Goal: Transaction & Acquisition: Purchase product/service

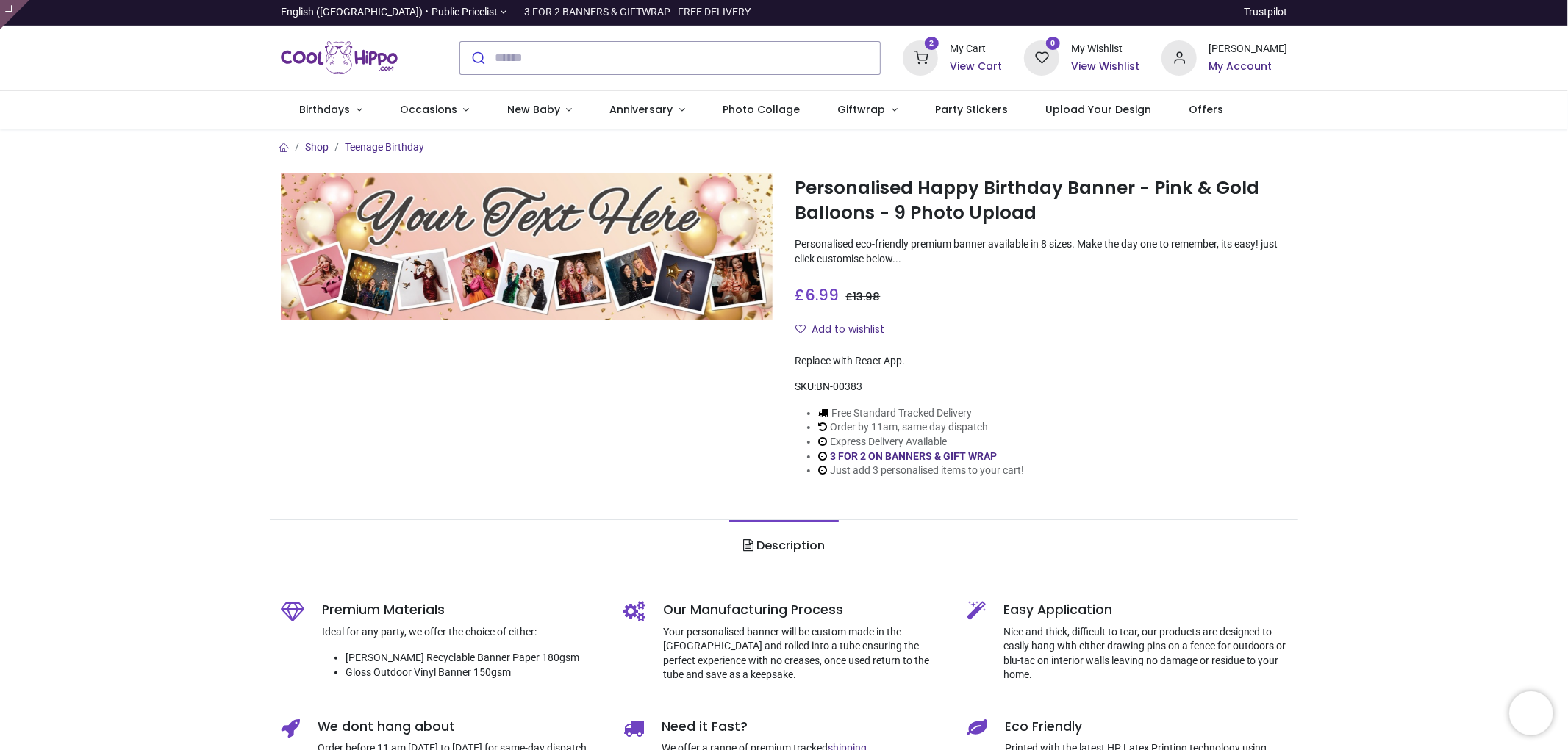
type input "**********"
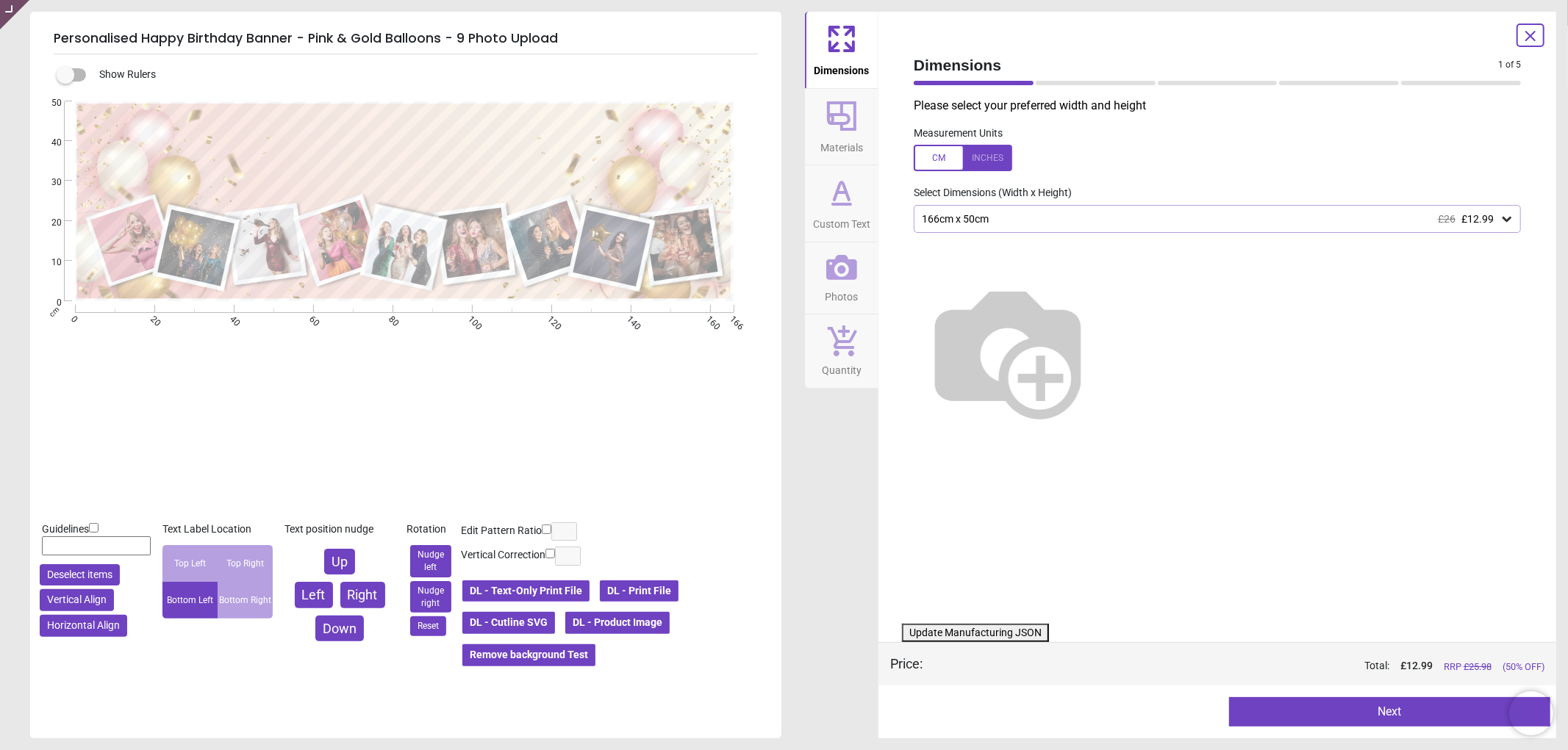
type textarea "**********"
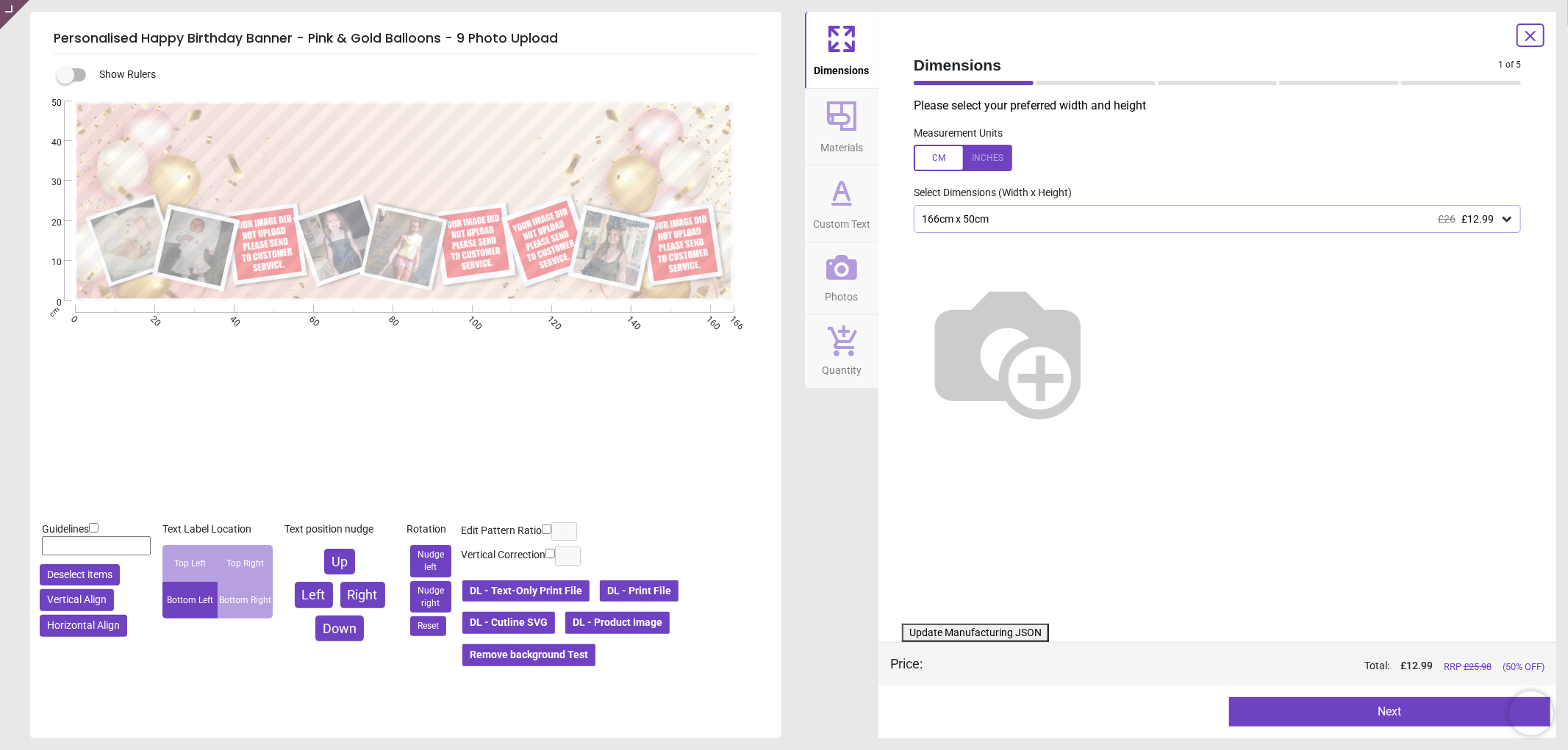
click at [865, 273] on button "Photos" at bounding box center [841, 278] width 74 height 72
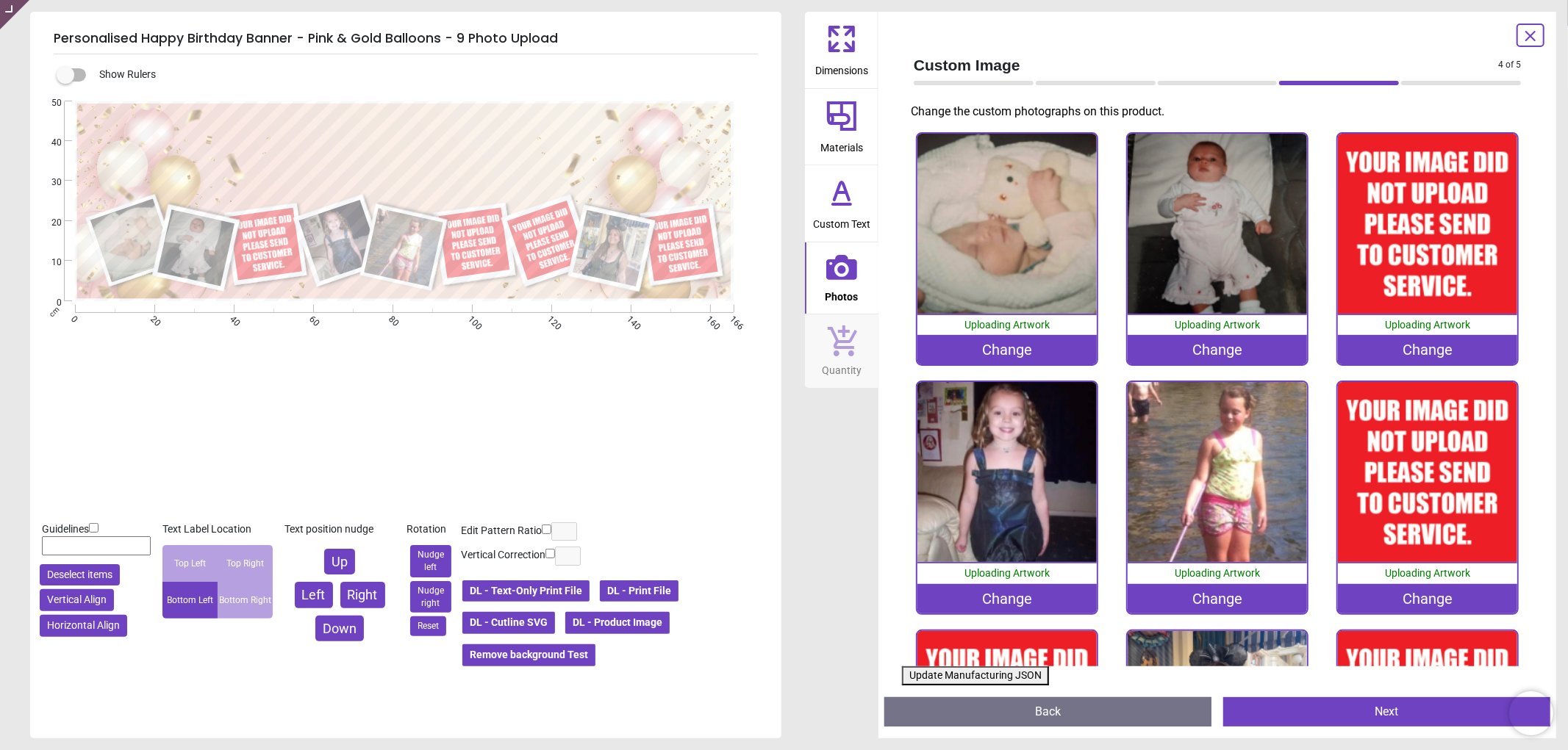
click at [1397, 340] on div "Change" at bounding box center [1428, 350] width 180 height 29
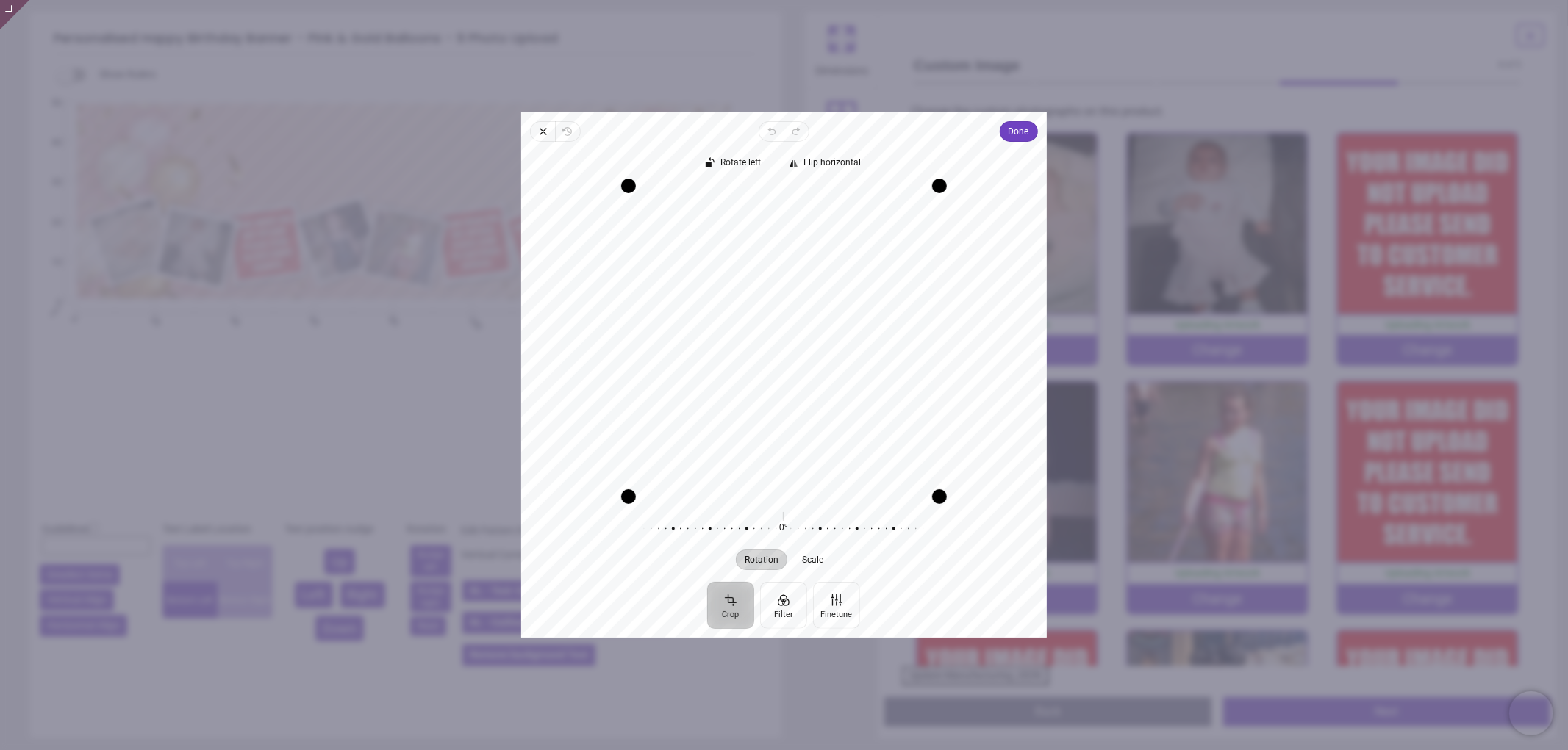
drag, startPoint x: 808, startPoint y: 353, endPoint x: 808, endPoint y: 366, distance: 13.0
click at [808, 366] on div "Recenter" at bounding box center [783, 341] width 502 height 311
click at [1033, 129] on button "Done" at bounding box center [1019, 131] width 38 height 21
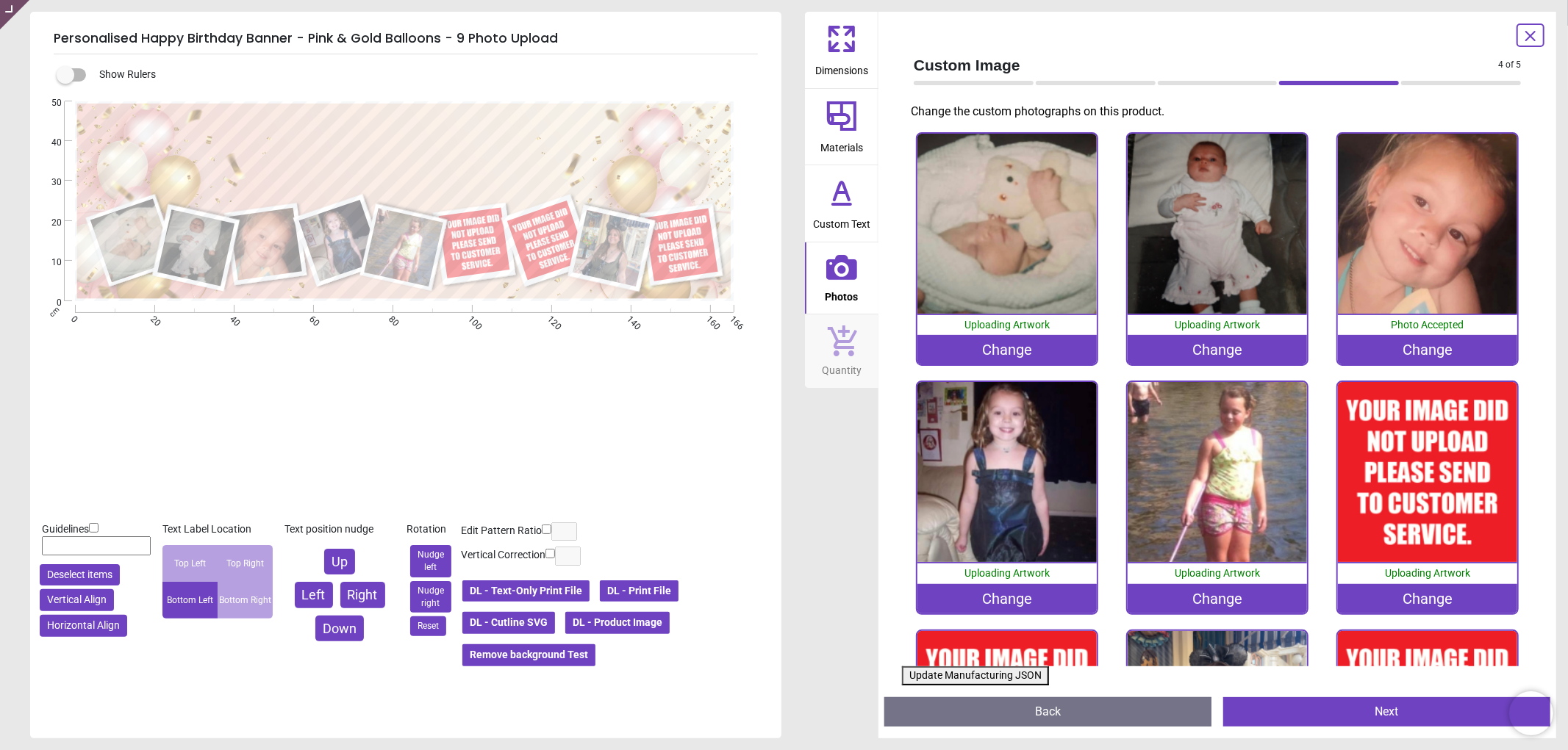
click at [1388, 599] on div "Change" at bounding box center [1428, 599] width 180 height 29
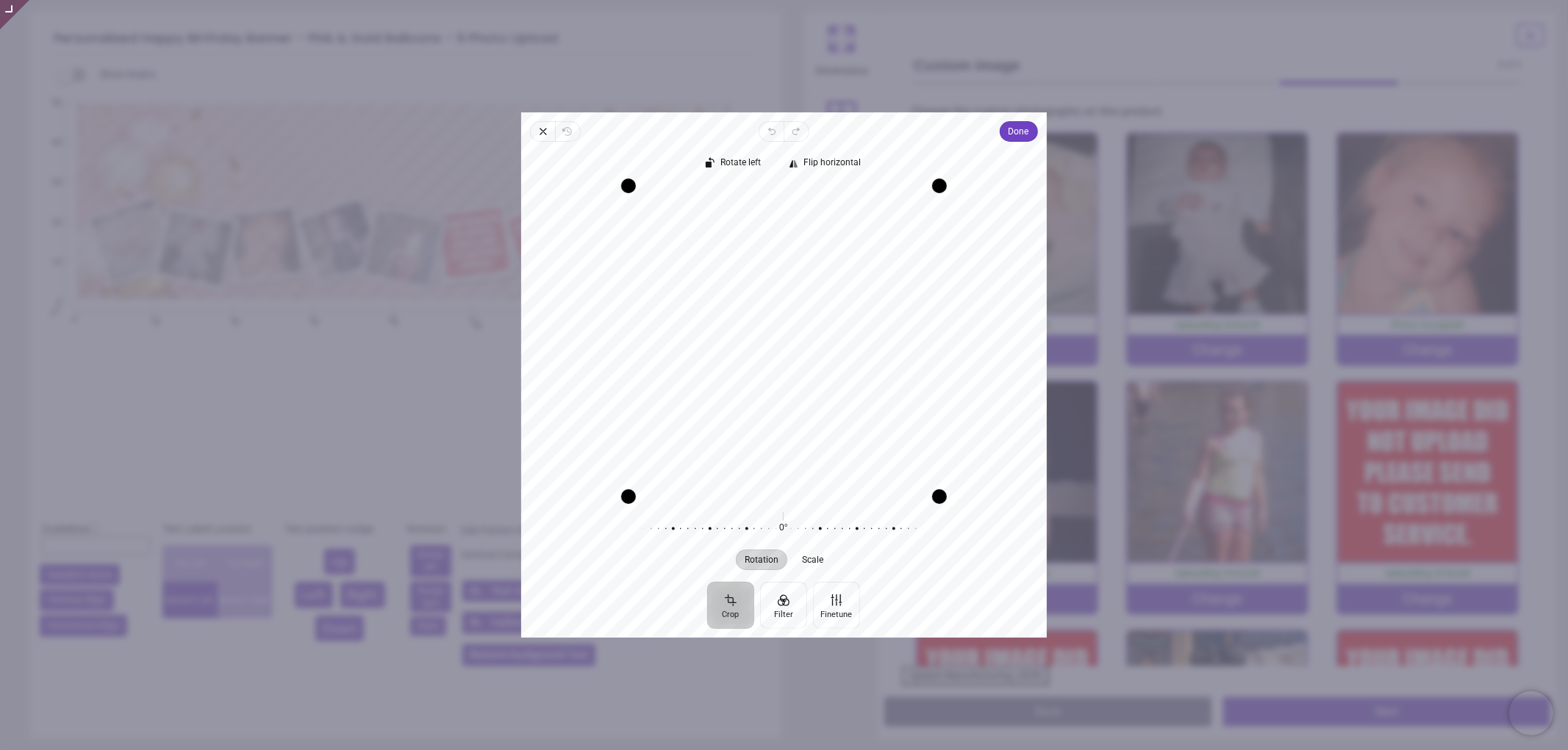
drag, startPoint x: 843, startPoint y: 299, endPoint x: 843, endPoint y: 328, distance: 29.0
click at [843, 328] on div "Recenter" at bounding box center [783, 341] width 502 height 311
click at [1022, 127] on span "Done" at bounding box center [1019, 131] width 21 height 17
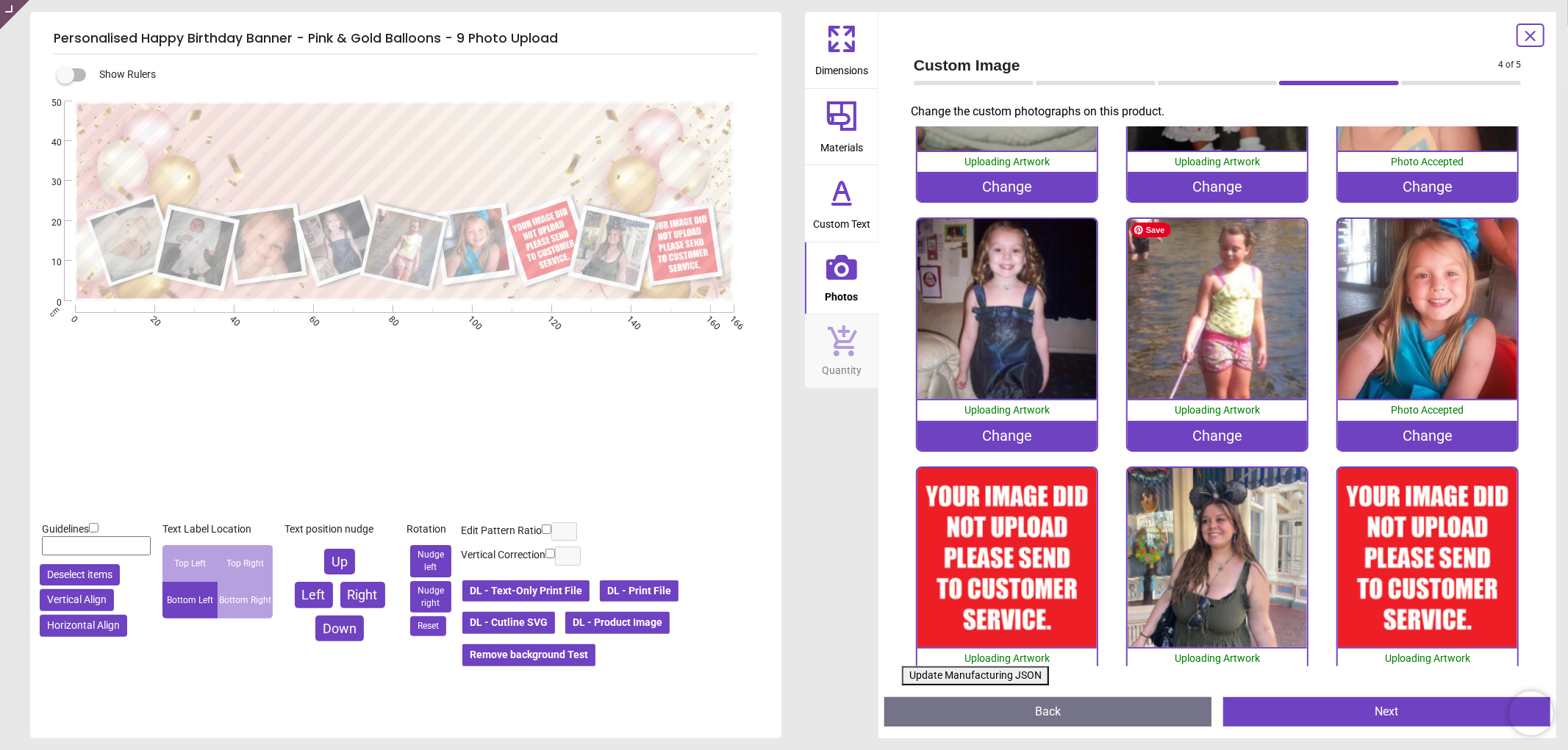
scroll to position [200, 0]
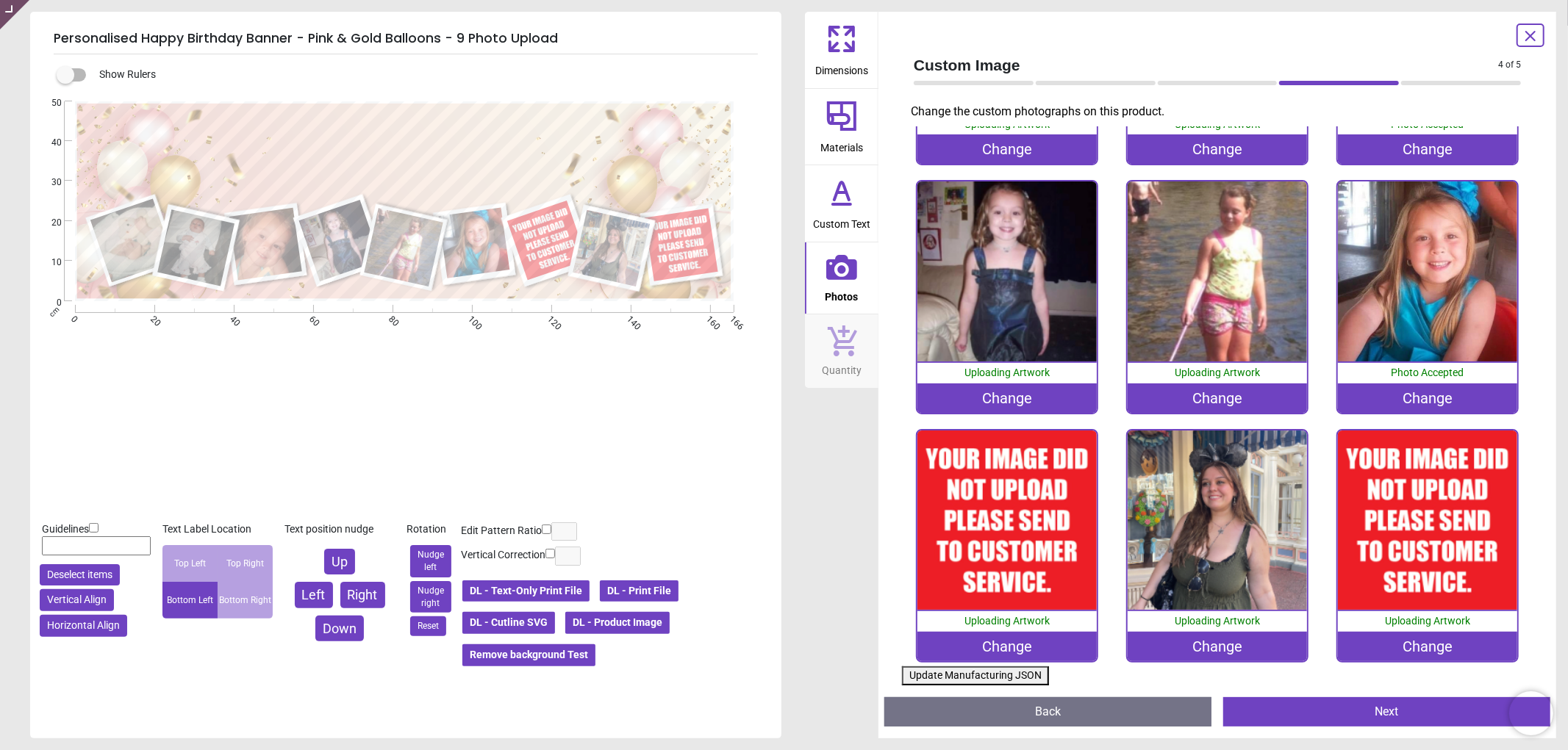
click at [1003, 638] on div "Change" at bounding box center [1008, 646] width 180 height 29
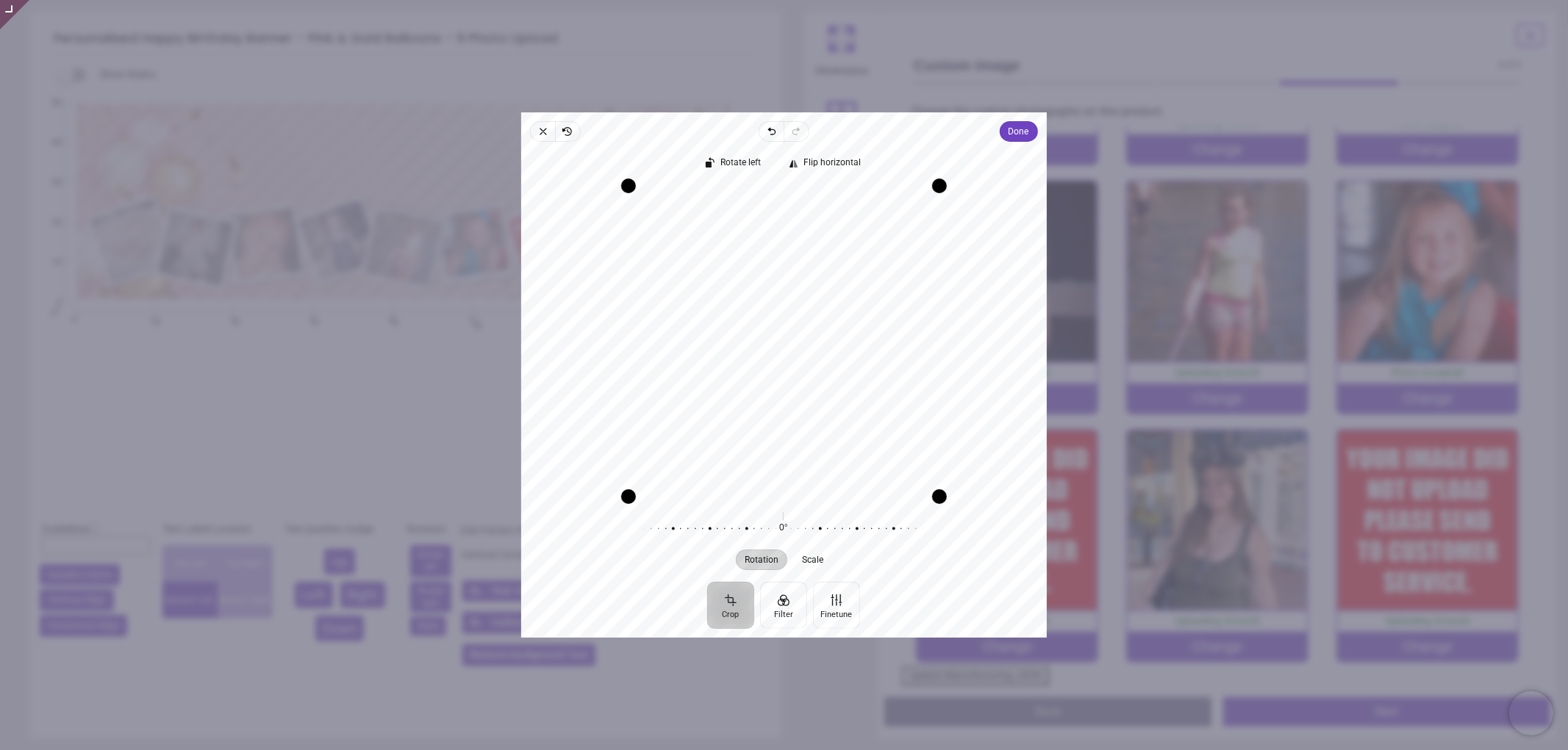
drag, startPoint x: 799, startPoint y: 330, endPoint x: 792, endPoint y: 322, distance: 10.6
click at [792, 322] on div "Recenter" at bounding box center [783, 341] width 502 height 311
click at [1024, 125] on span "Done" at bounding box center [1019, 131] width 21 height 17
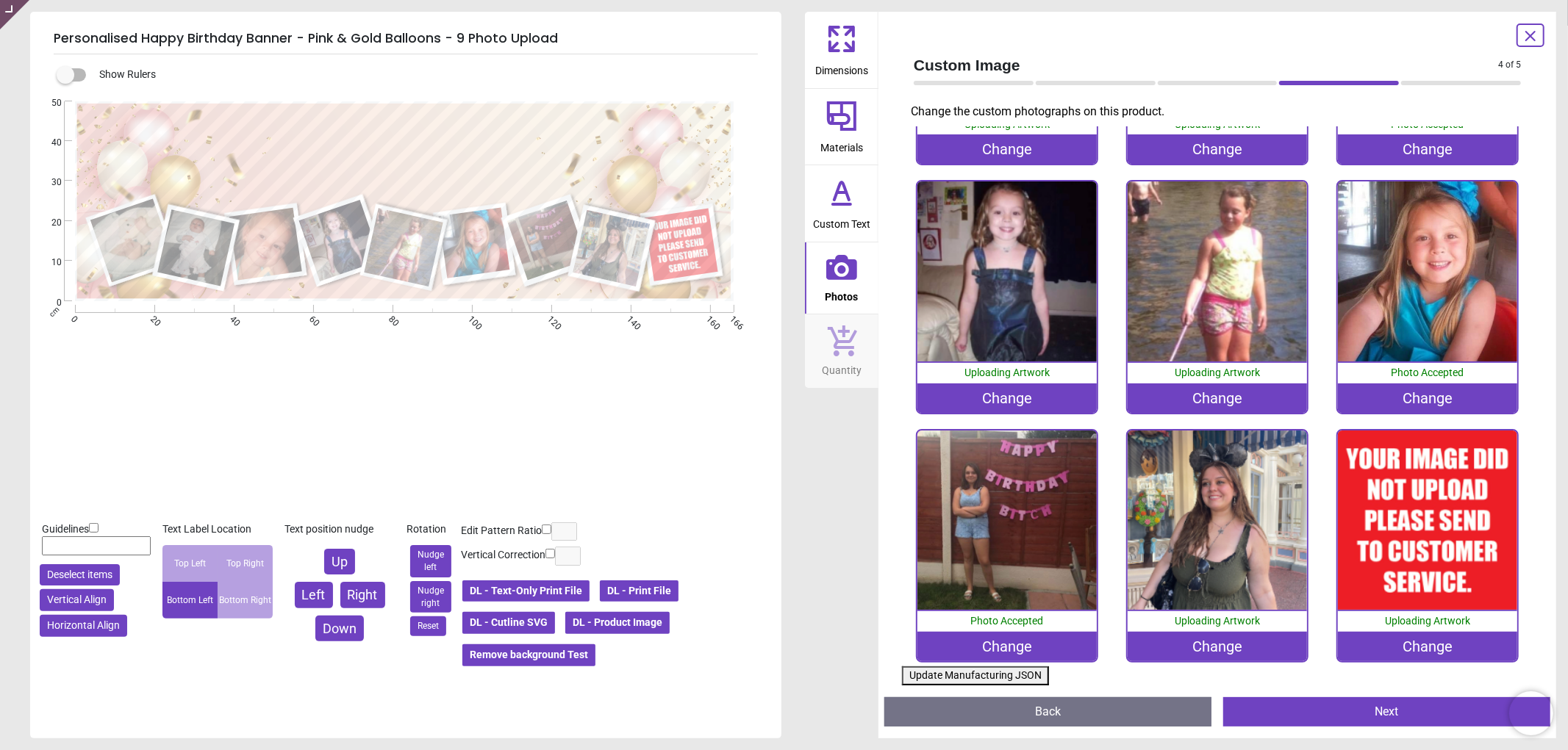
click at [1437, 644] on div "Change" at bounding box center [1428, 646] width 180 height 29
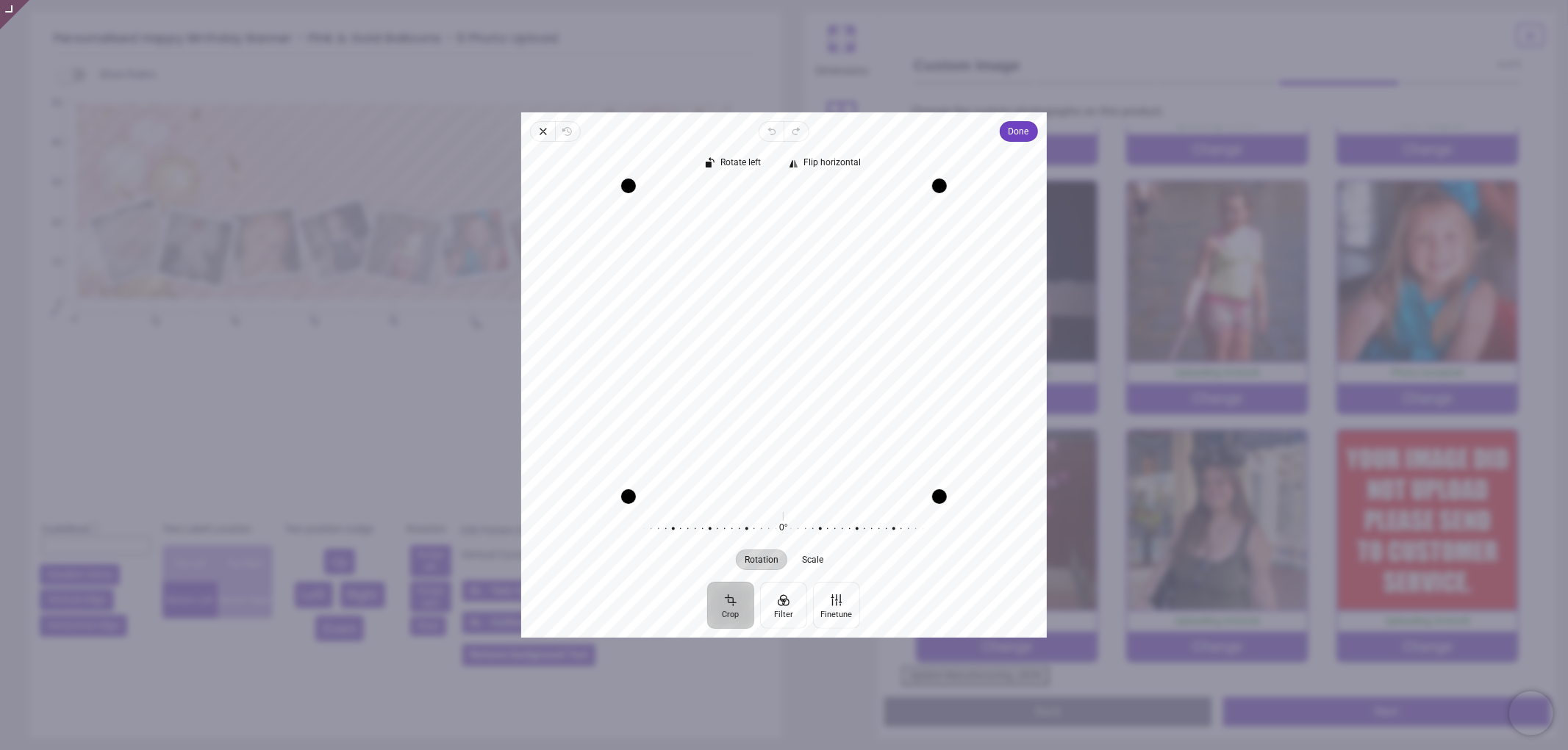
drag, startPoint x: 865, startPoint y: 318, endPoint x: 865, endPoint y: 354, distance: 36.0
click at [865, 354] on div "Recenter" at bounding box center [783, 341] width 502 height 311
click at [1001, 131] on button "Done" at bounding box center [1019, 131] width 38 height 21
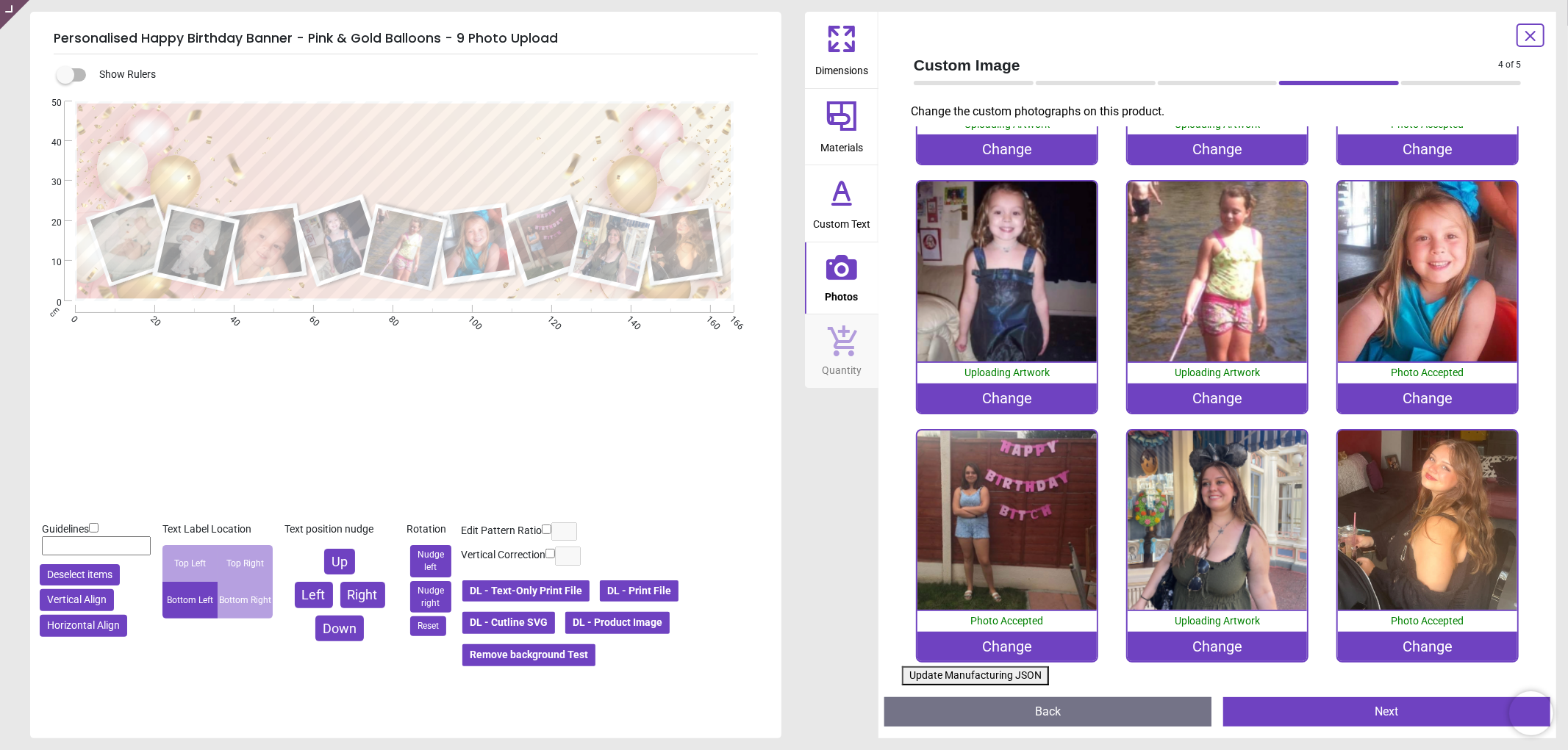
click at [1002, 677] on button "Update Manufacturing JSON" at bounding box center [975, 675] width 147 height 19
